Goal: Information Seeking & Learning: Learn about a topic

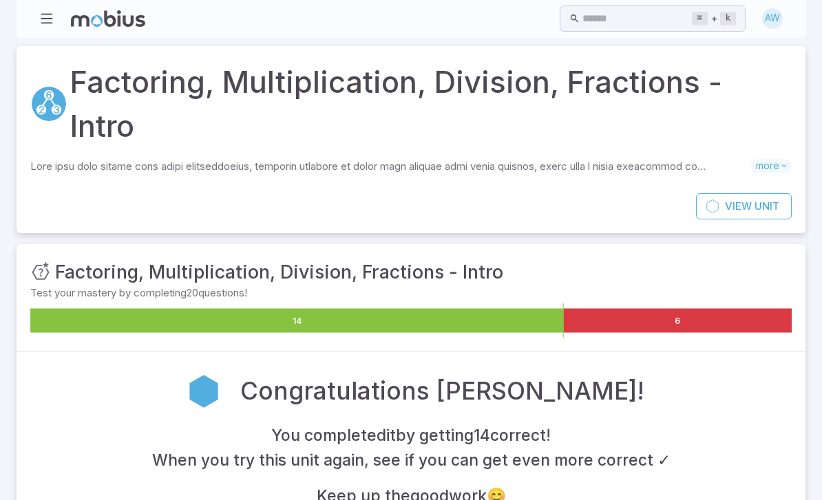
scroll to position [46, 0]
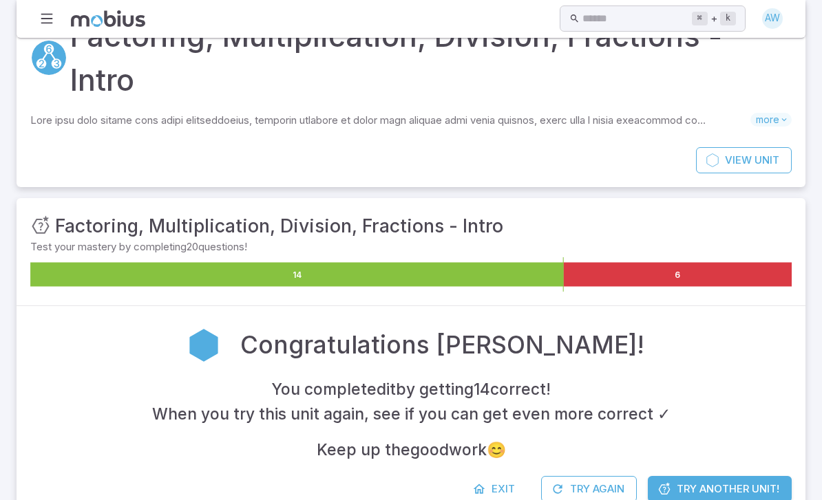
click at [732, 405] on div "You completed it by getting 14 correct ! When you try this unit again, see if y…" at bounding box center [410, 419] width 761 height 85
click at [734, 482] on span "Try Another Unit!" at bounding box center [728, 489] width 103 height 15
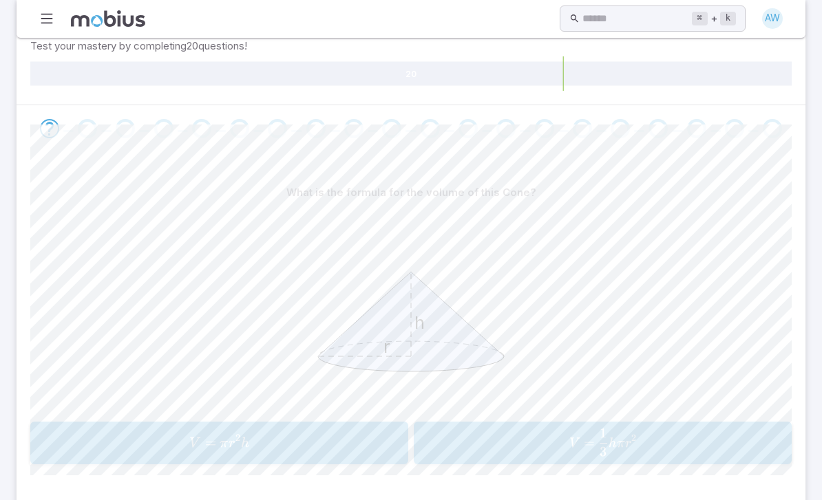
scroll to position [257, 0]
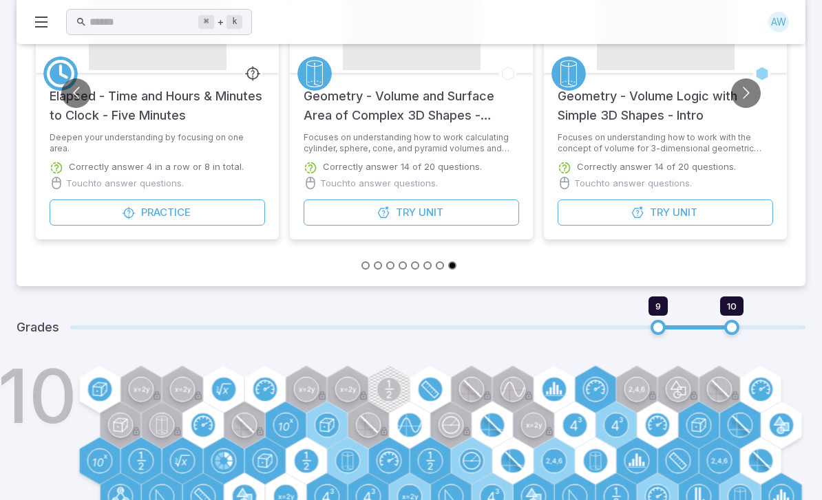
scroll to position [209, 0]
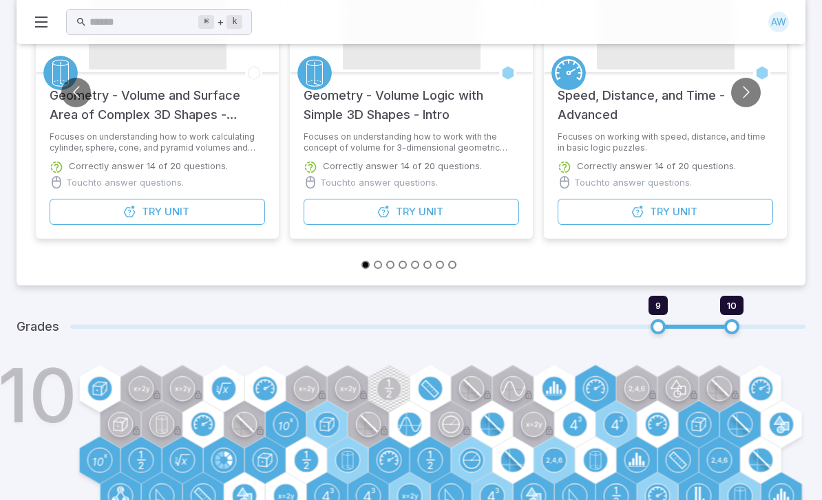
click at [629, 326] on span at bounding box center [437, 327] width 735 height 4
click at [628, 325] on span at bounding box center [437, 327] width 735 height 4
click at [624, 330] on span "9 10" at bounding box center [437, 327] width 735 height 28
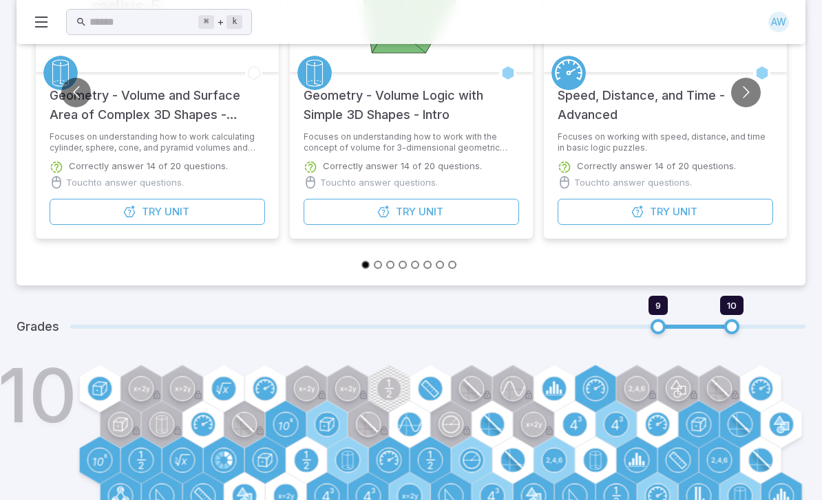
type input "*"
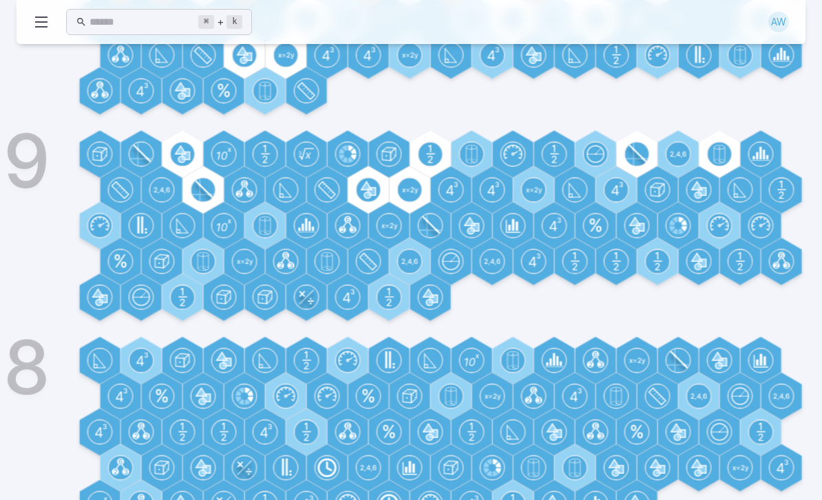
scroll to position [649, 0]
click at [140, 365] on circle at bounding box center [140, 361] width 23 height 23
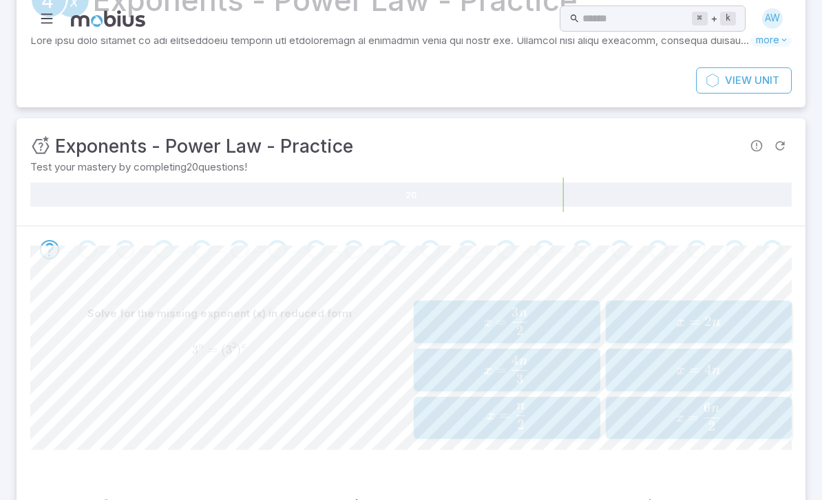
scroll to position [85, 0]
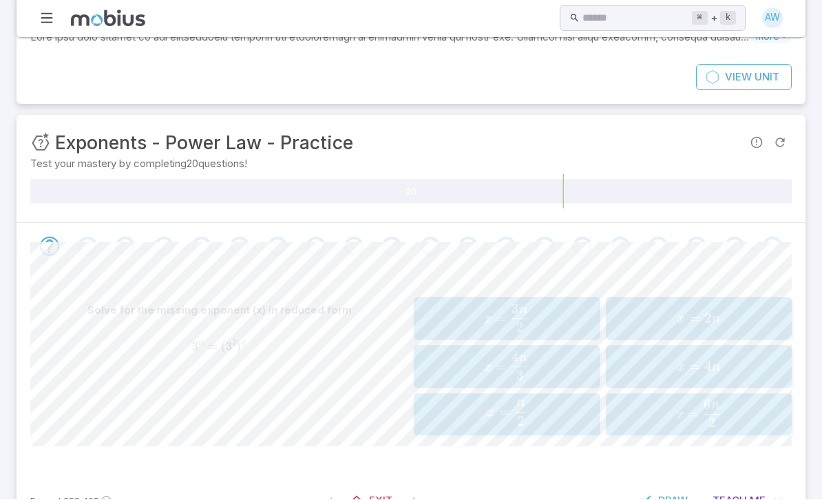
click at [377, 500] on span "Exit" at bounding box center [380, 501] width 23 height 15
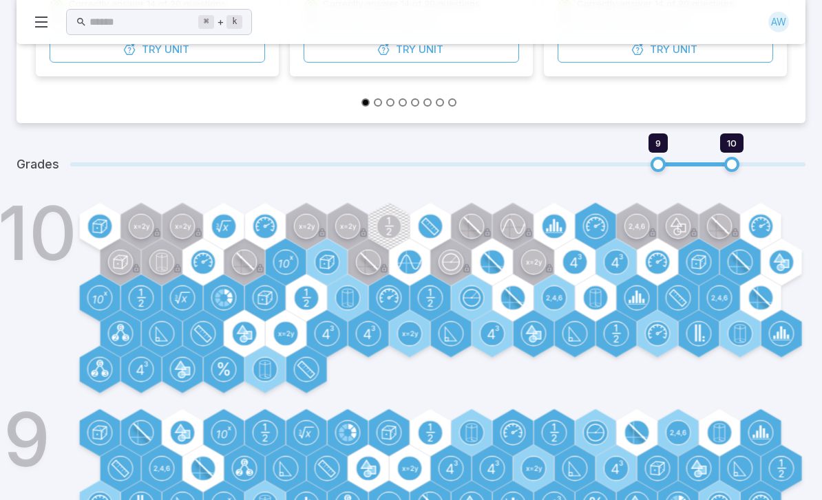
scroll to position [371, 0]
click at [630, 172] on span "9 10" at bounding box center [437, 165] width 735 height 28
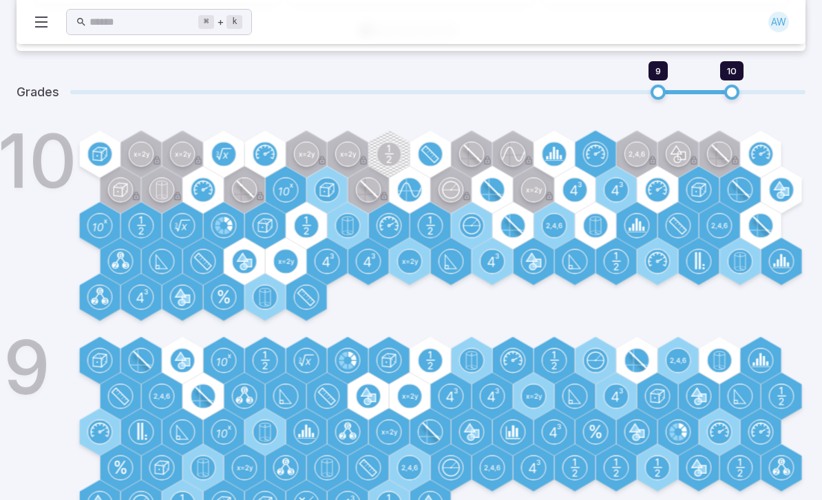
click at [541, 396] on circle at bounding box center [533, 396] width 23 height 23
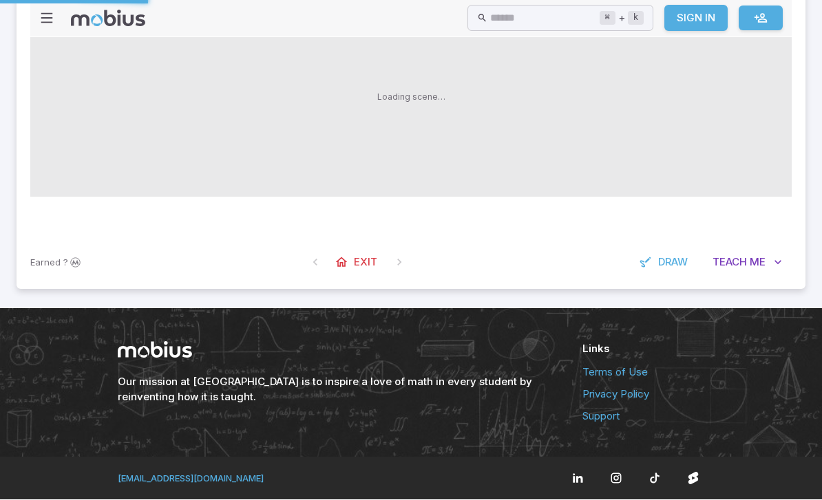
scroll to position [0, 0]
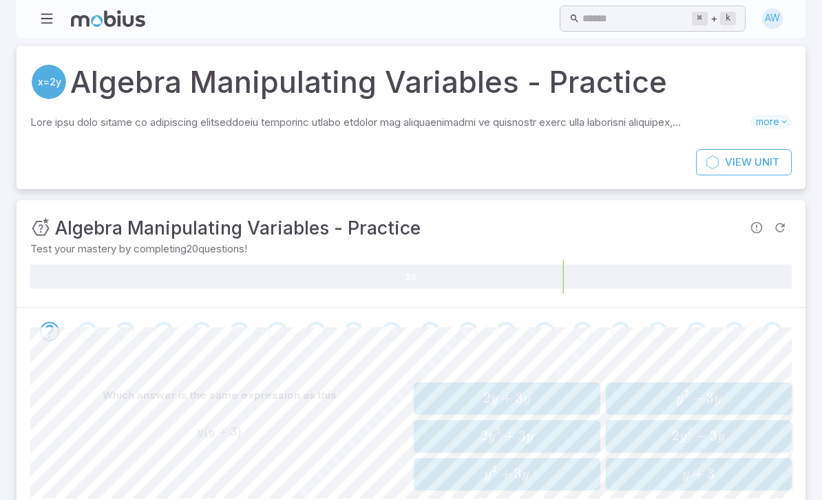
click at [565, 478] on span "y 2 + 3 y" at bounding box center [507, 474] width 178 height 19
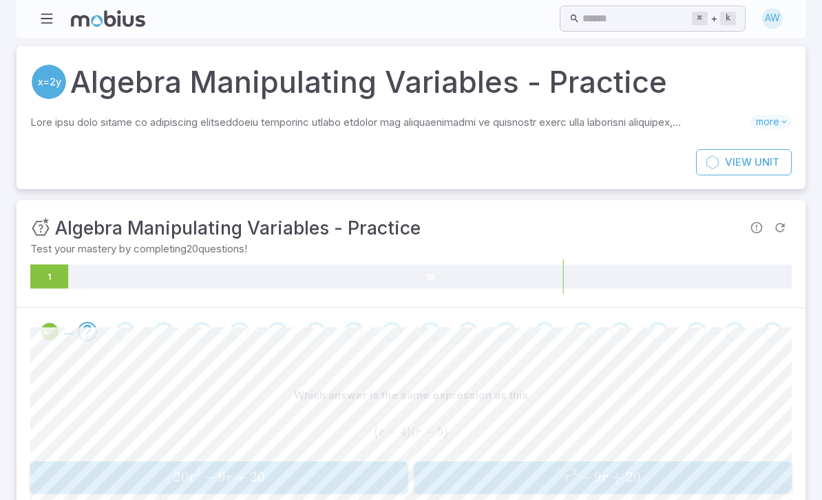
click at [637, 475] on span "20" at bounding box center [633, 477] width 15 height 17
click at [330, 471] on span "y d + 5 d − 2 y − 10" at bounding box center [218, 478] width 369 height 19
click at [671, 475] on span "p z − 7 z − 8 p + 56" at bounding box center [602, 478] width 369 height 19
click at [321, 478] on span "b 2 − 10 b + 21" at bounding box center [218, 478] width 369 height 19
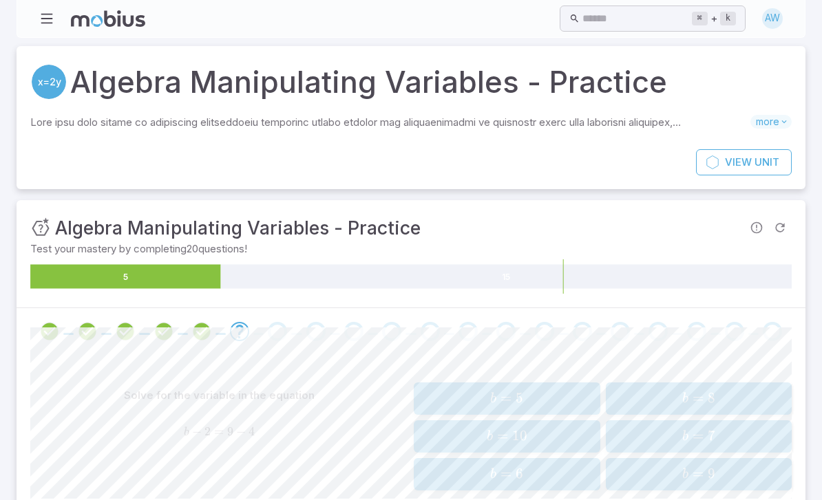
click at [752, 439] on span "b = 7" at bounding box center [699, 436] width 178 height 19
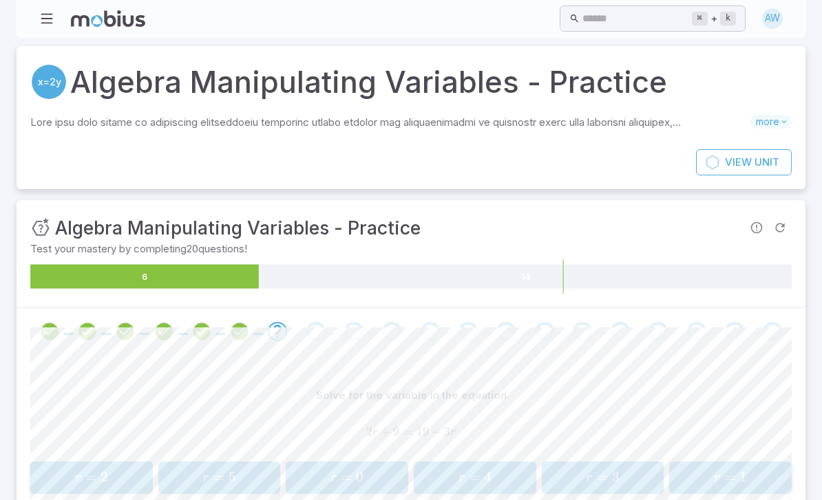
click at [59, 469] on span "r = 2" at bounding box center [91, 478] width 114 height 19
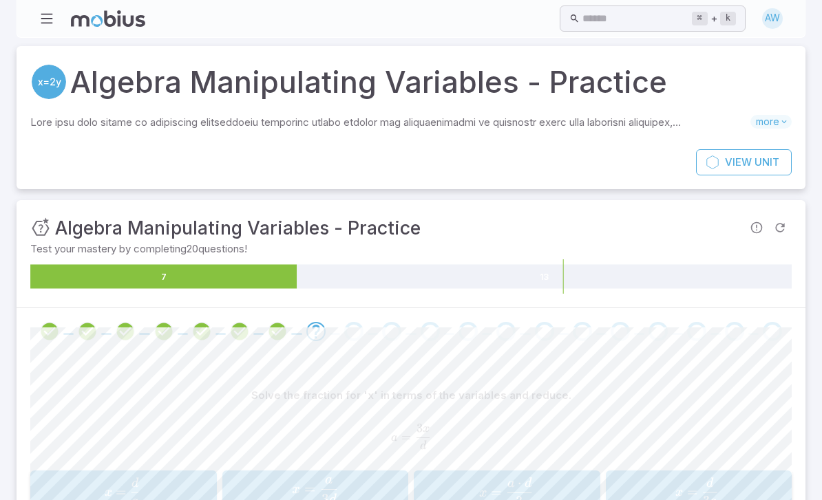
click at [516, 493] on span "button" at bounding box center [519, 493] width 25 height 1
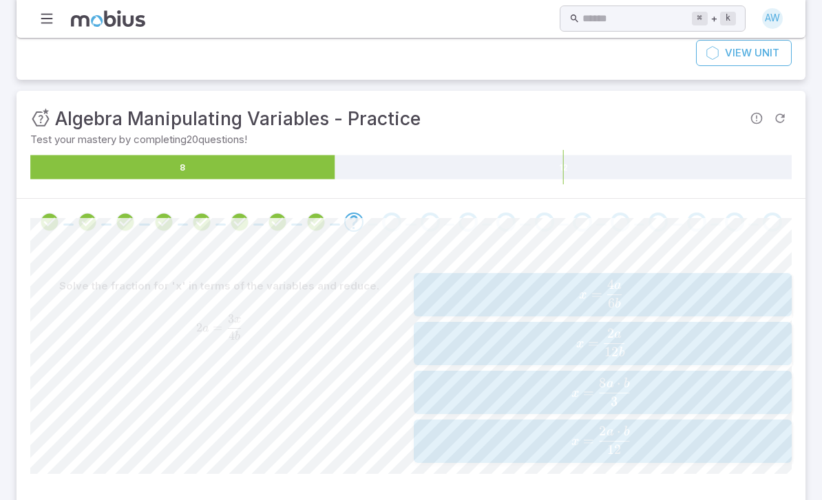
scroll to position [109, 0]
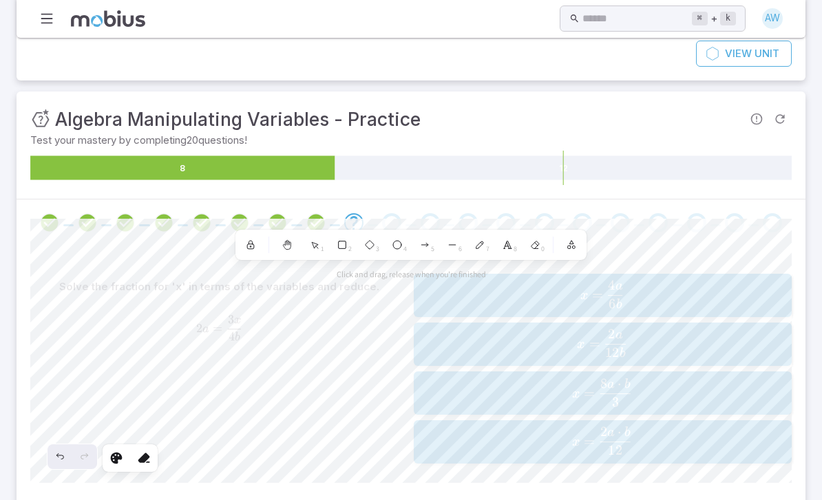
click at [60, 459] on icon "Undo" at bounding box center [59, 456] width 11 height 11
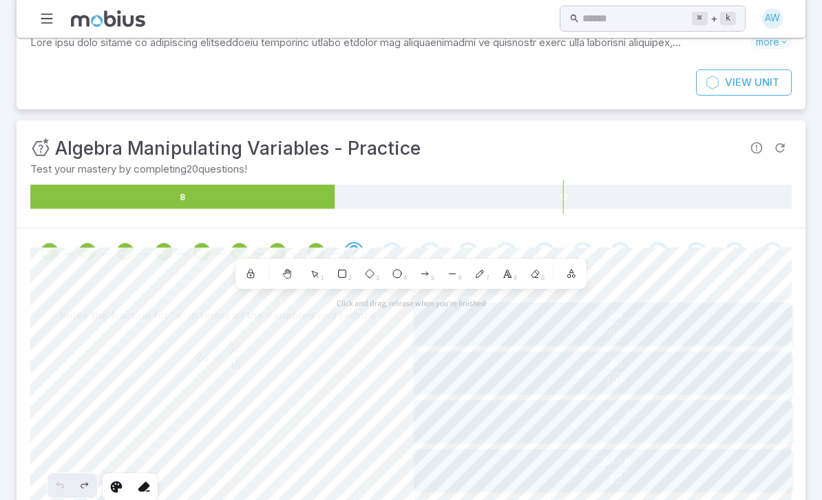
scroll to position [80, 0]
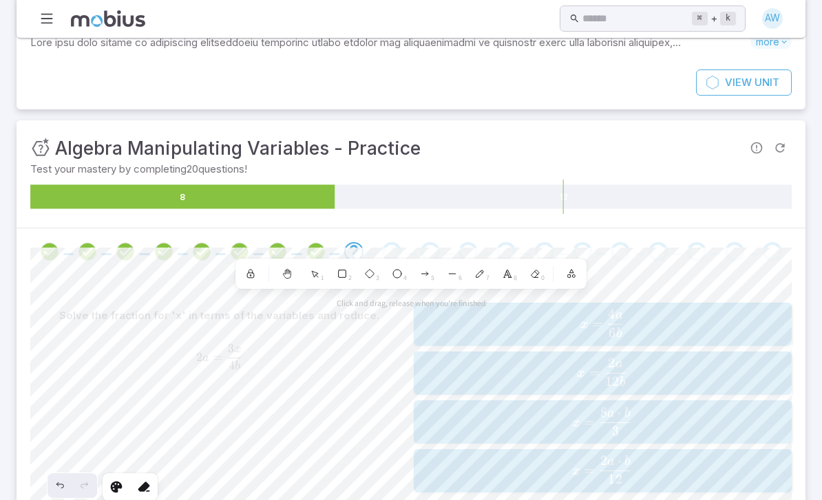
click at [283, 270] on icon at bounding box center [286, 273] width 11 height 11
click at [144, 489] on icon at bounding box center [144, 487] width 14 height 14
click at [288, 270] on icon at bounding box center [286, 271] width 1 height 5
click at [481, 264] on div "7" at bounding box center [479, 274] width 25 height 25
click at [315, 269] on icon at bounding box center [315, 274] width 12 height 12
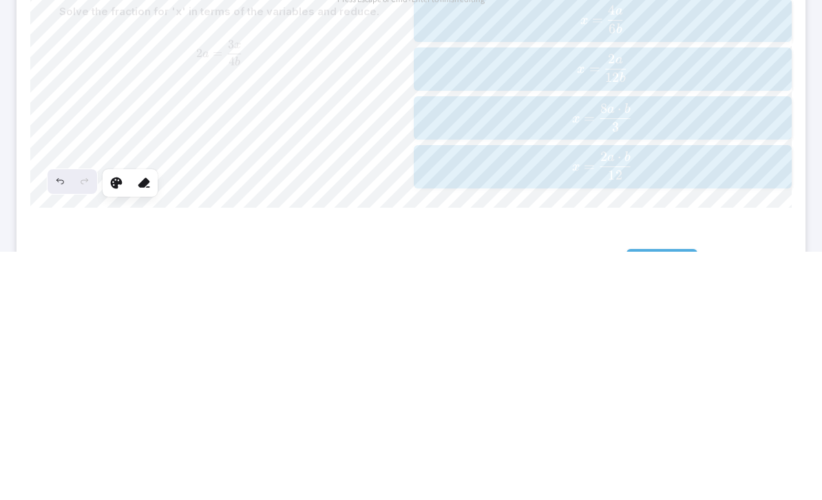
scroll to position [145, 0]
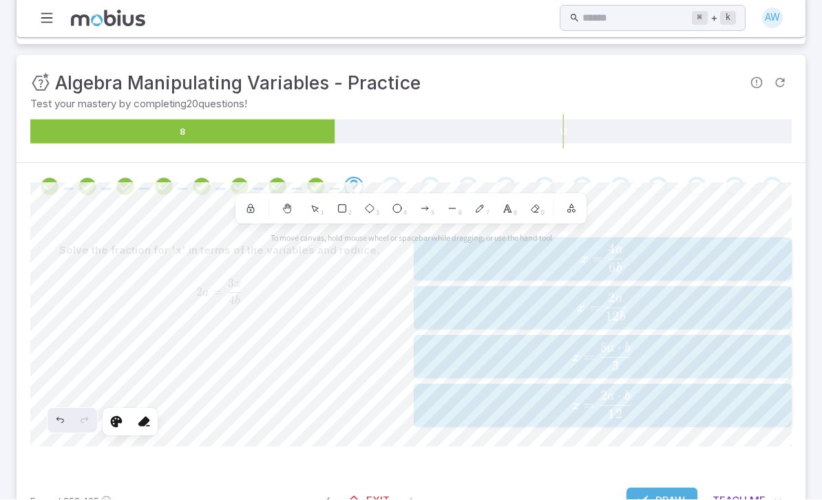
click at [663, 500] on span "Draw" at bounding box center [670, 501] width 30 height 15
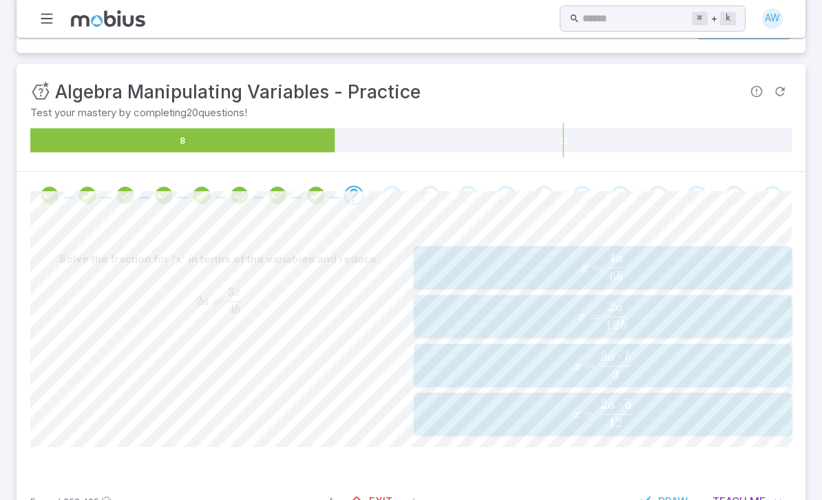
click at [630, 361] on span "b" at bounding box center [628, 356] width 6 height 13
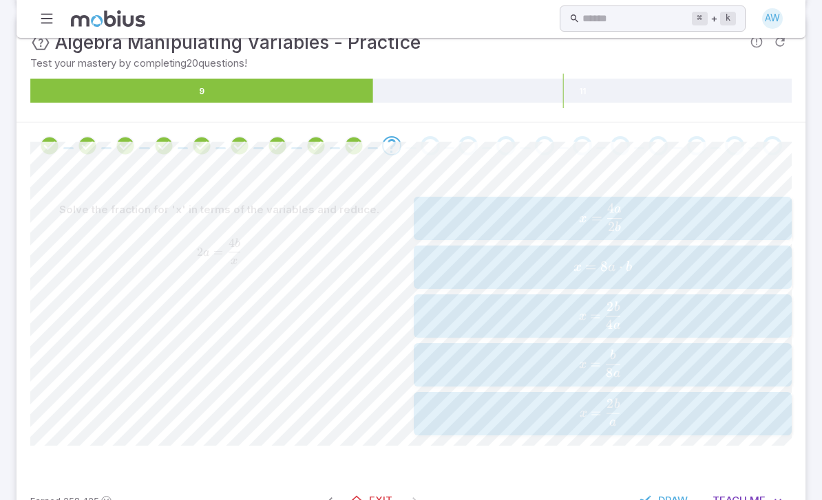
scroll to position [185, 0]
click at [666, 500] on span "Draw" at bounding box center [673, 501] width 30 height 15
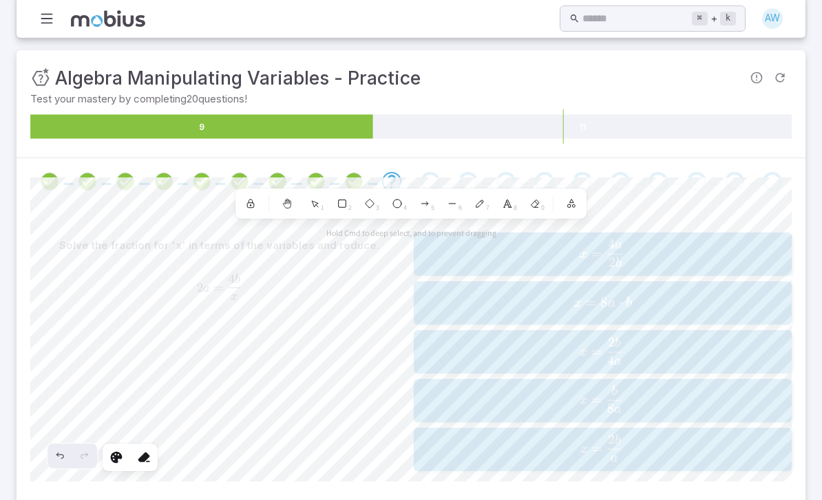
scroll to position [150, 0]
click at [473, 203] on div "7" at bounding box center [479, 203] width 25 height 25
click at [675, 449] on span "x = a 2 b ​" at bounding box center [602, 448] width 328 height 28
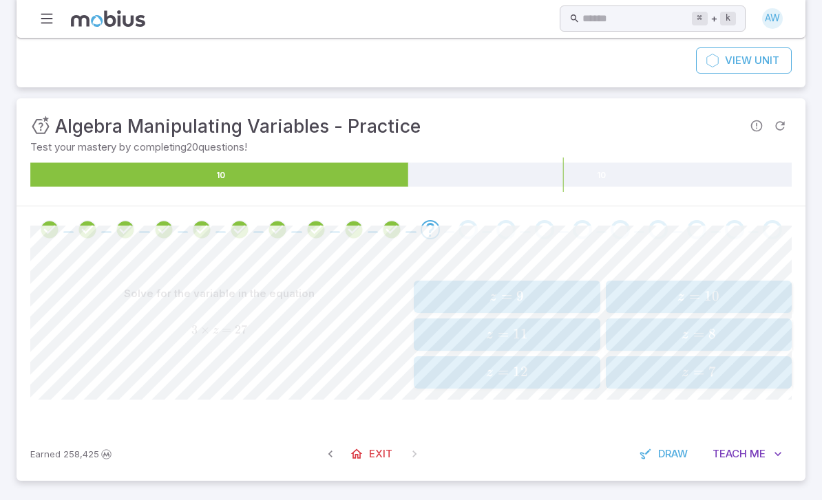
scroll to position [52, 0]
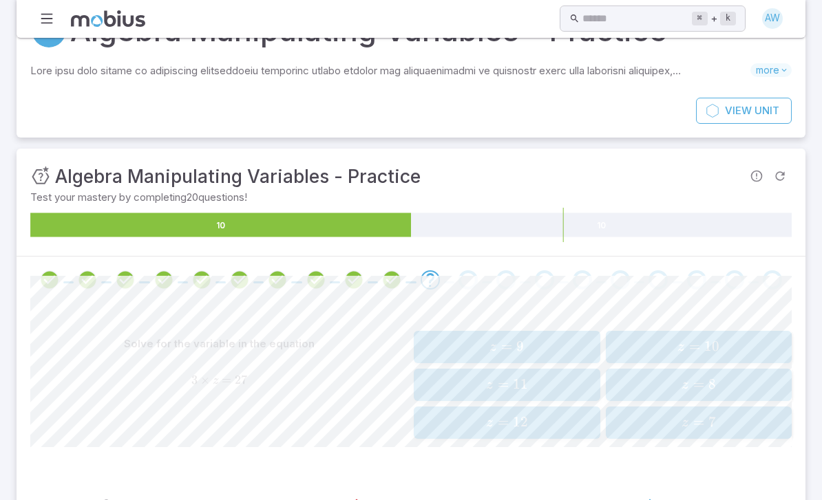
click at [562, 347] on span "z = 9" at bounding box center [507, 347] width 178 height 19
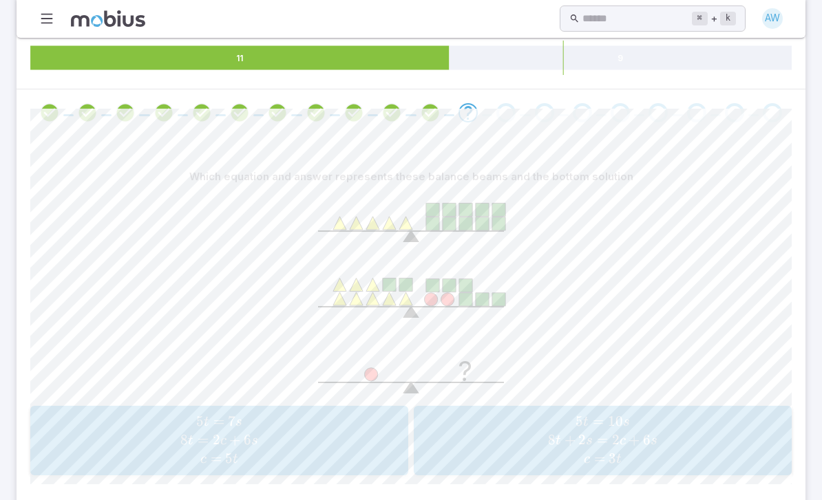
scroll to position [220, 0]
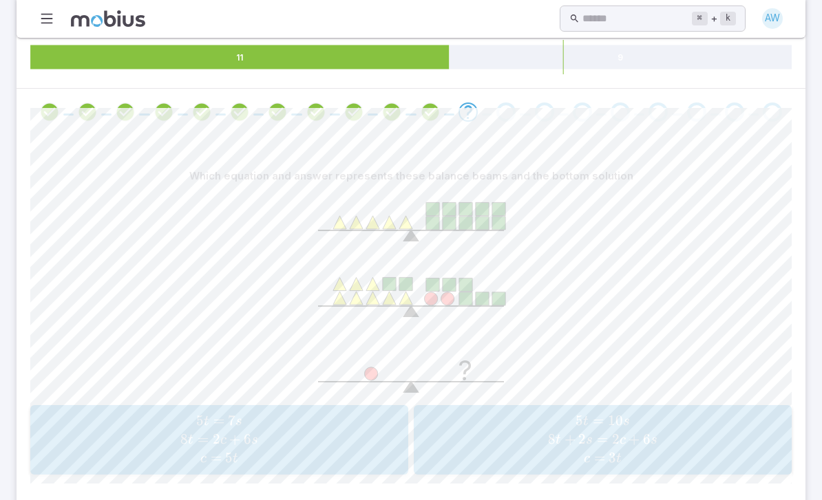
click at [676, 423] on span "5 t = 10 s 8 t + 2 s = 2 c + 6 s c = 3 t" at bounding box center [602, 440] width 369 height 56
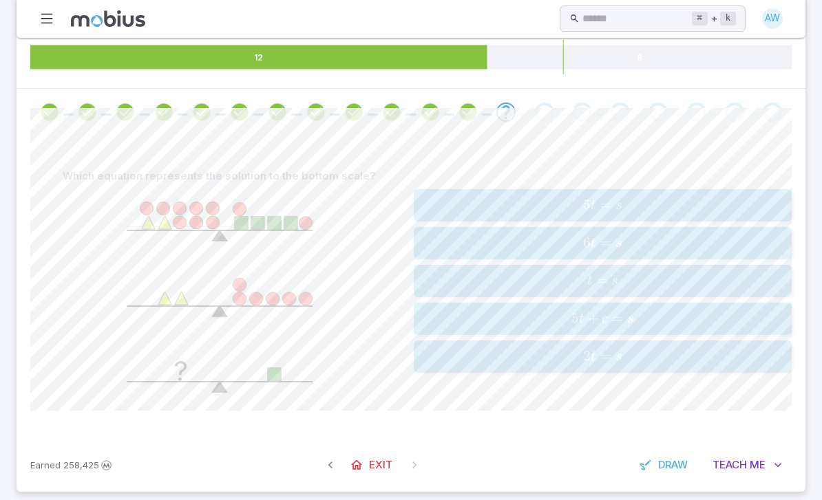
scroll to position [183, 0]
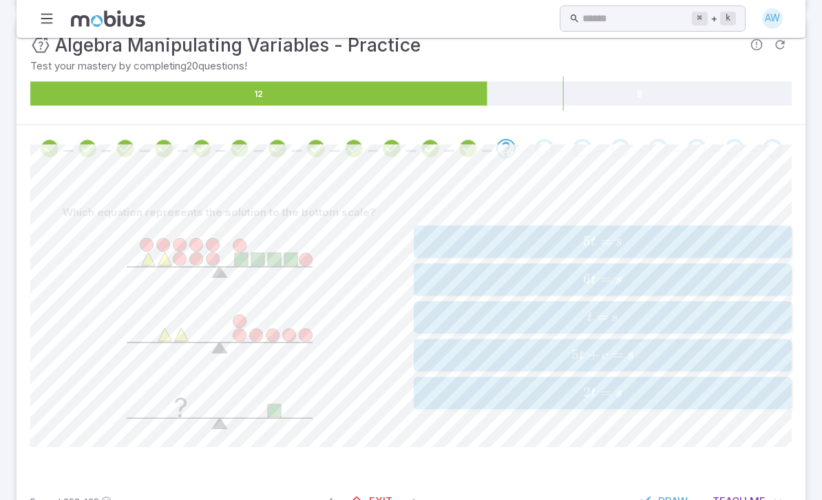
click at [670, 494] on span "Draw" at bounding box center [673, 501] width 30 height 15
click at [185, 453] on div "Which equation represents the solution to the bottom scale? ? 5 t = s 5t=s 5 t …" at bounding box center [410, 323] width 761 height 303
click at [189, 453] on div "Which equation represents the solution to the bottom scale? ? 5 t = s 5t=s 5 t …" at bounding box center [410, 323] width 761 height 303
click at [64, 424] on icon "Undo" at bounding box center [59, 421] width 11 height 11
click at [145, 418] on icon at bounding box center [144, 423] width 14 height 14
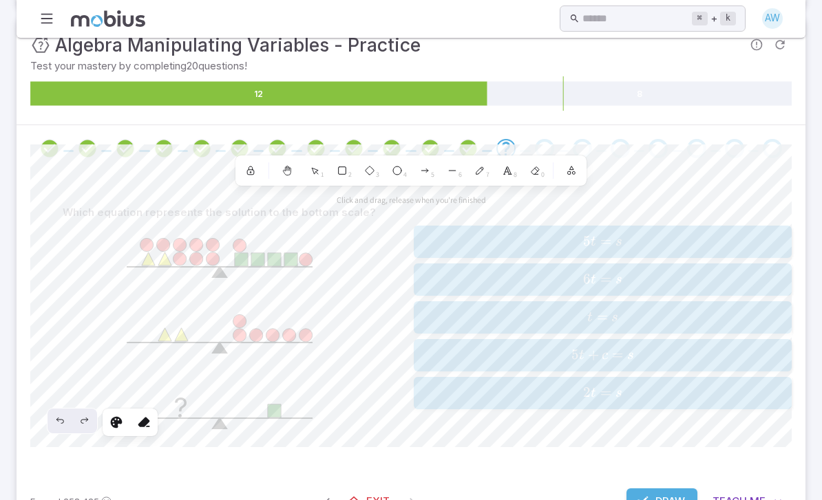
click at [482, 169] on icon at bounding box center [481, 169] width 2 height 2
click at [24, 231] on div "Which equation represents the solution to the bottom scale? ? 5 t = s 5t=s 5 t …" at bounding box center [411, 323] width 789 height 303
click at [56, 425] on div "Undo" at bounding box center [59, 421] width 25 height 25
click at [59, 423] on icon "Undo" at bounding box center [59, 421] width 11 height 11
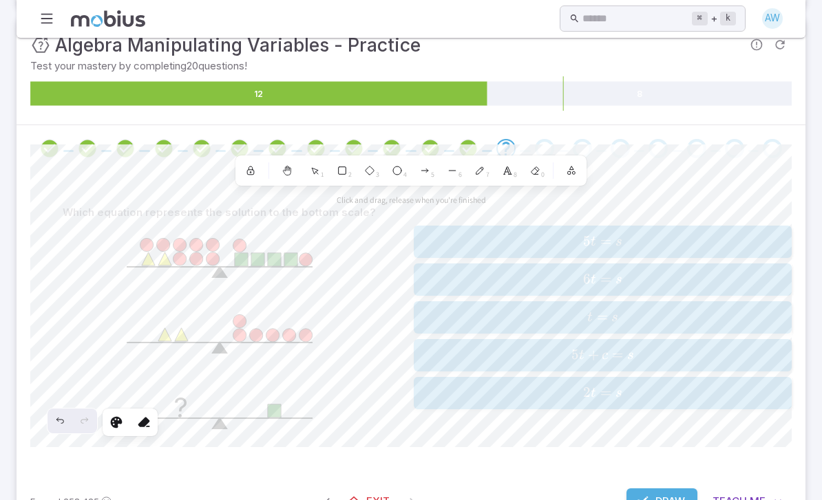
click at [659, 500] on button "Draw" at bounding box center [661, 502] width 71 height 26
click at [624, 316] on span "t = s" at bounding box center [602, 317] width 369 height 19
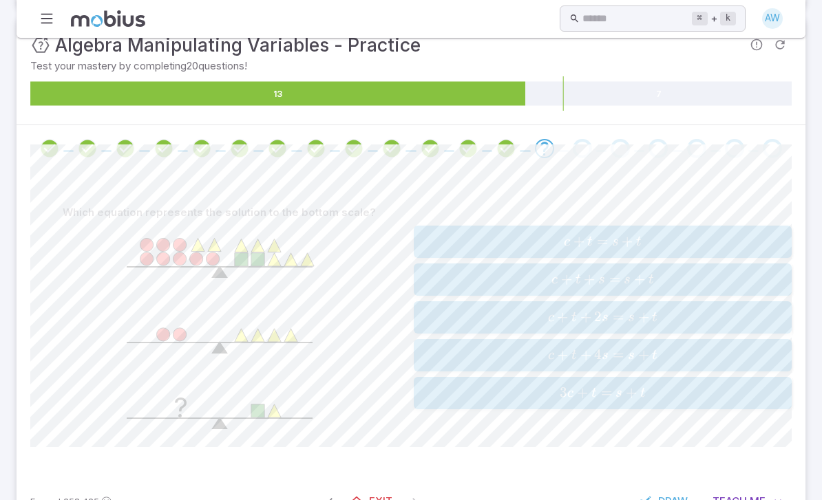
click at [668, 500] on span "Draw" at bounding box center [673, 501] width 30 height 15
click at [661, 489] on button "Draw" at bounding box center [661, 502] width 71 height 26
click at [641, 392] on span "t" at bounding box center [643, 394] width 6 height 14
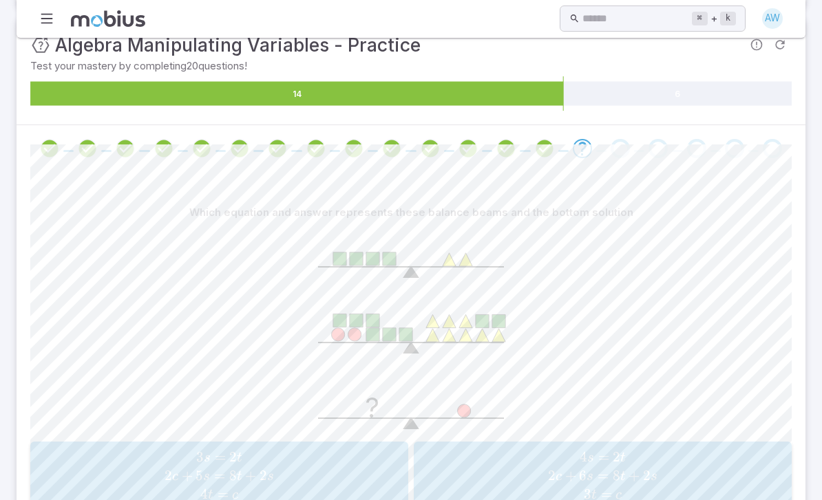
click at [529, 482] on span "4 s = 2 t 2 c + 6 s = 8 t + 2 s 3 t = c" at bounding box center [602, 477] width 369 height 56
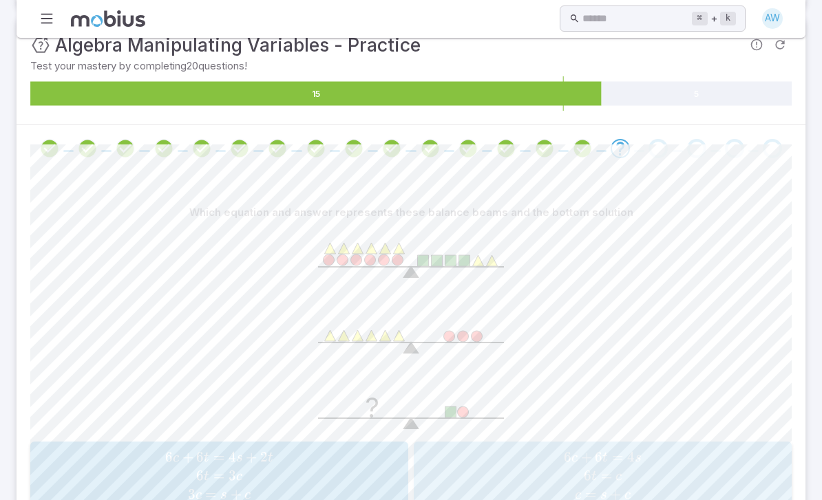
click at [492, 456] on span "6 c + 6 t = 4 s 6 t = c c = s + c" at bounding box center [602, 477] width 369 height 56
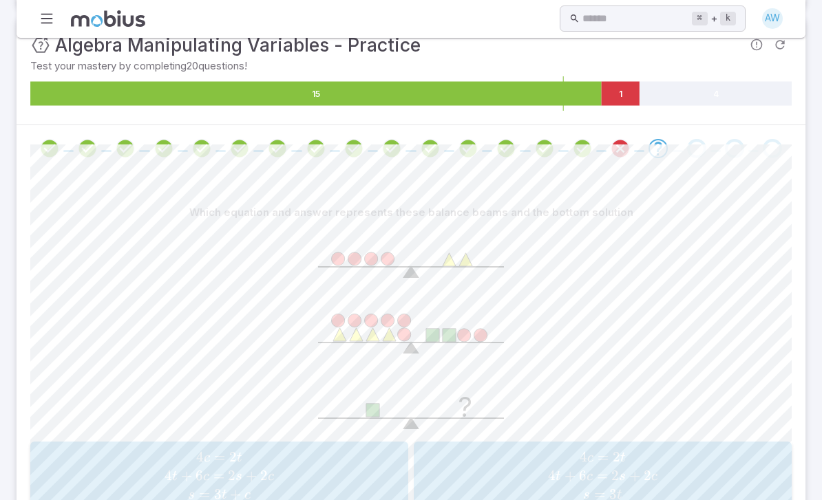
click at [463, 467] on span "4 c = 2 t 4 t + 6 c = 2 s + 2 c s = 3 t" at bounding box center [602, 477] width 369 height 56
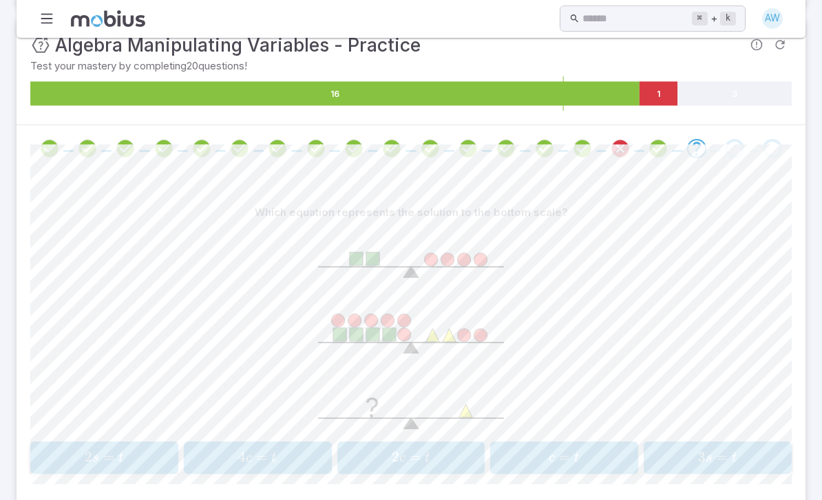
click at [435, 465] on div "2 c = t 2c=t 2 c = t" at bounding box center [410, 457] width 139 height 21
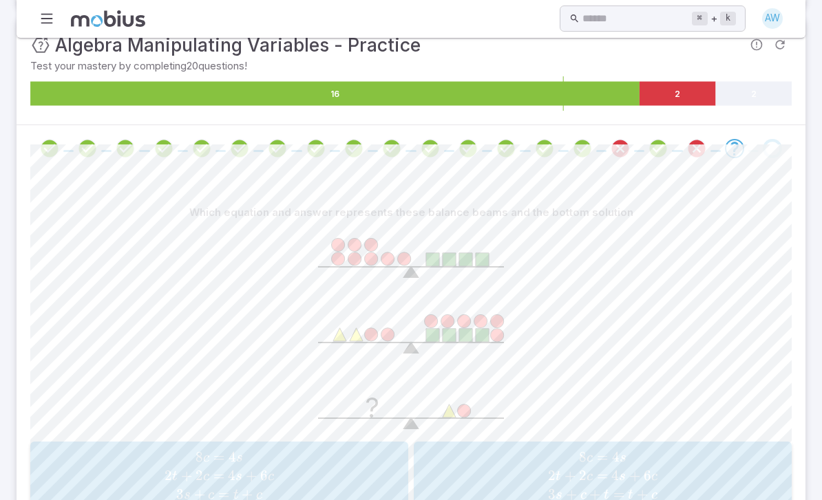
click at [391, 456] on span "8 c = 4 s 2 t + 2 c = 4 s + 6 c 3 s + c = t + c" at bounding box center [218, 477] width 369 height 56
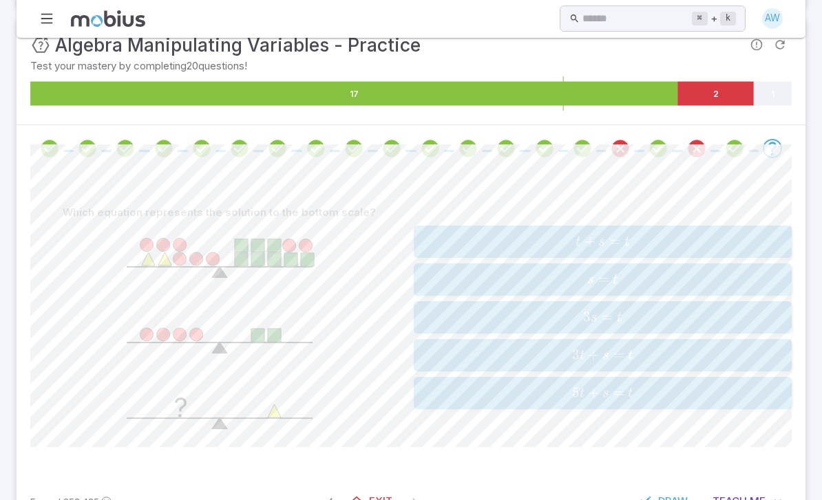
click at [522, 255] on button "t + s = t t + s=t t + s = t" at bounding box center [603, 242] width 378 height 32
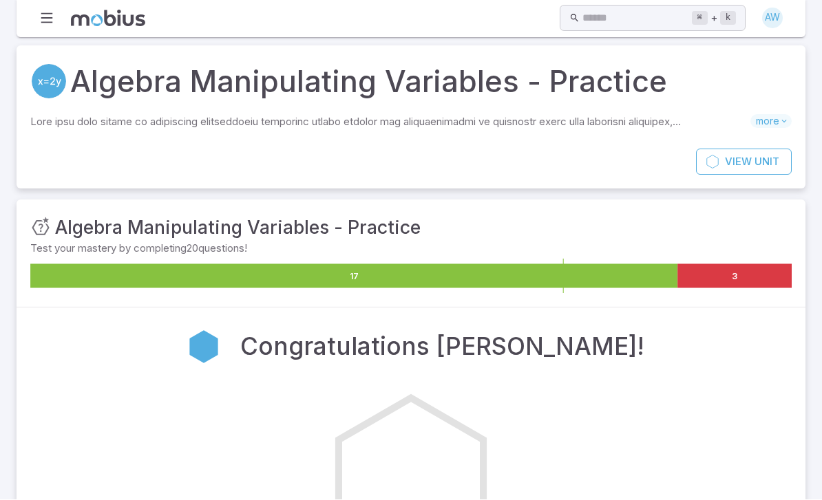
scroll to position [1, 0]
